Goal: Contribute content: Add original content to the website for others to see

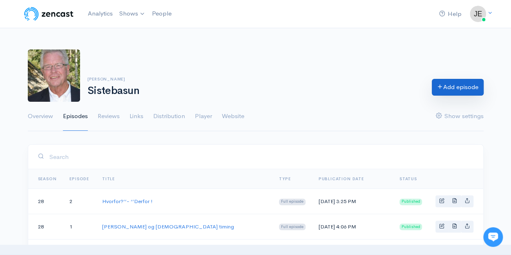
drag, startPoint x: 0, startPoint y: 0, endPoint x: 443, endPoint y: 93, distance: 452.9
click at [443, 93] on link "Add episode" at bounding box center [457, 87] width 52 height 17
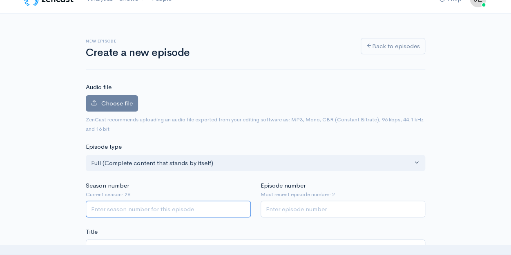
click at [204, 205] on input "Season number" at bounding box center [168, 208] width 165 height 17
type input "28"
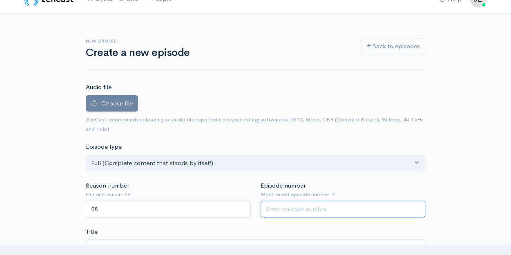
click at [301, 208] on input "Episode number" at bounding box center [342, 208] width 165 height 17
type input "3"
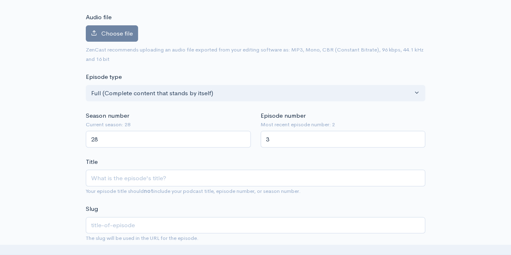
scroll to position [86, 0]
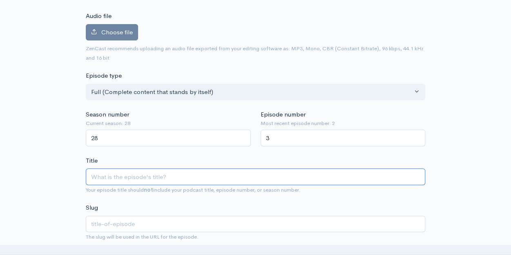
click at [216, 171] on input "Title" at bounding box center [255, 176] width 339 height 17
paste input "Den som venter på [PERSON_NAME]"
type input "Den som venter på [PERSON_NAME]"
type input "den-som-venter-pa-[PERSON_NAME]"
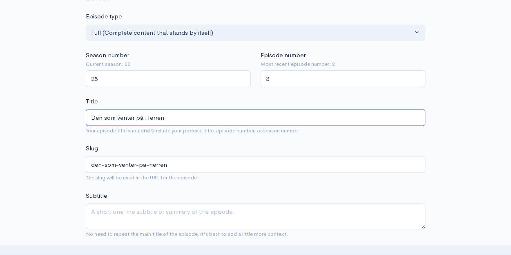
scroll to position [145, 0]
type input "Den som venter på [PERSON_NAME]"
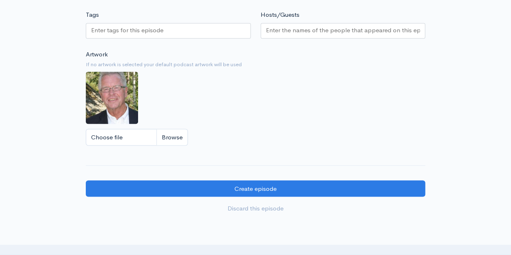
scroll to position [729, 0]
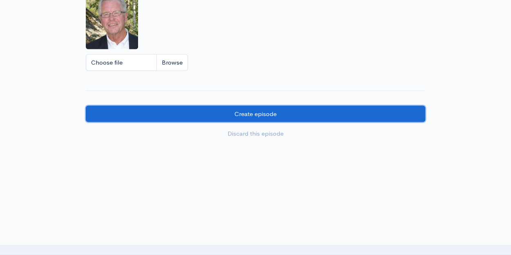
click at [176, 116] on input "Create episode" at bounding box center [255, 113] width 339 height 17
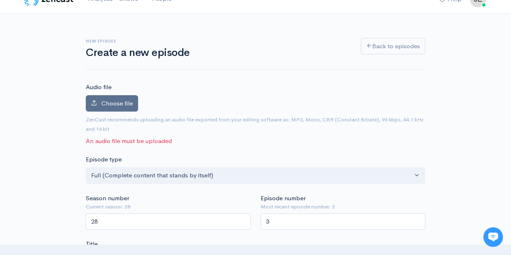
click at [125, 108] on label "Choose file" at bounding box center [112, 103] width 52 height 17
click at [0, 0] on input "Choose file" at bounding box center [0, 0] width 0 height 0
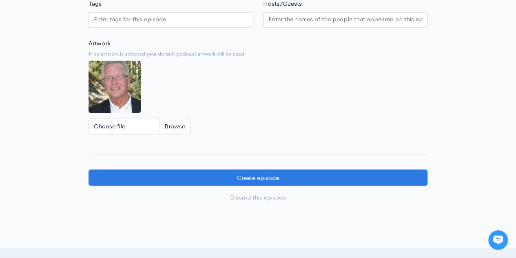
scroll to position [726, 0]
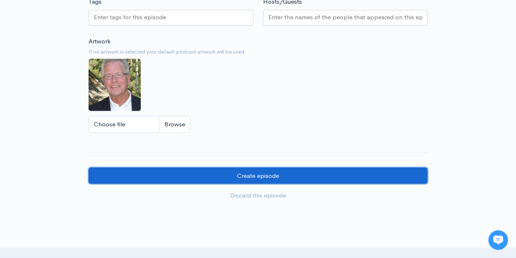
click at [273, 171] on input "Create episode" at bounding box center [258, 175] width 339 height 17
